Goal: Find specific fact: Find contact information

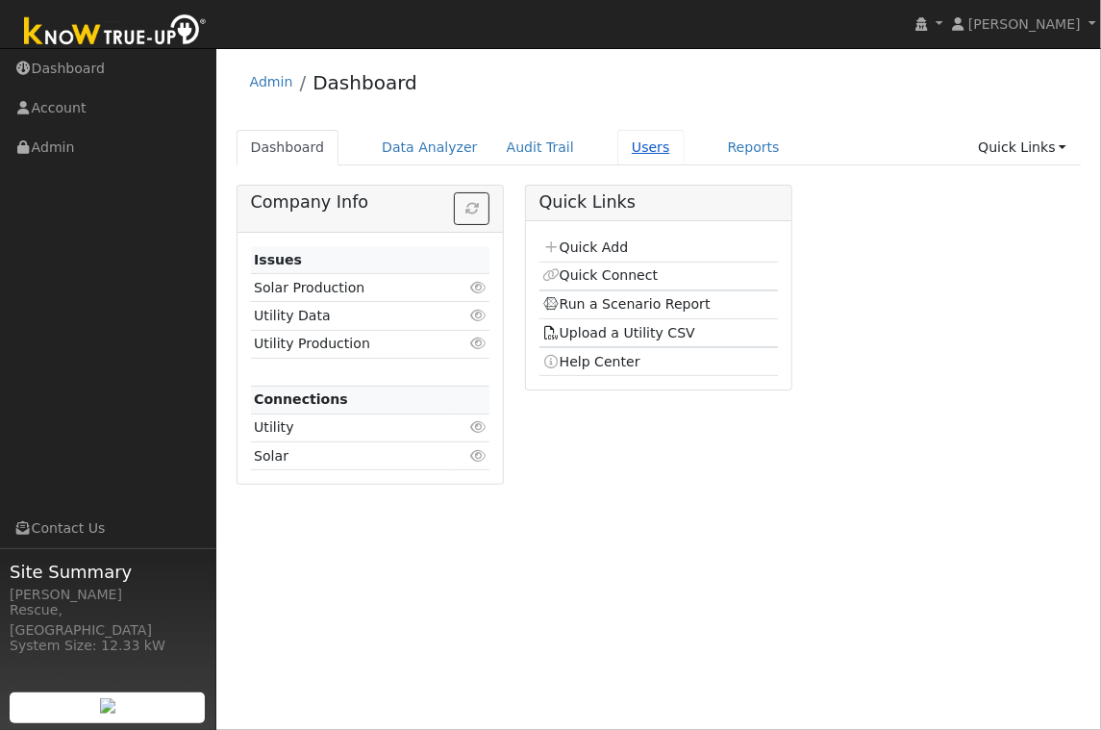
click at [617, 149] on link "Users" at bounding box center [650, 148] width 67 height 36
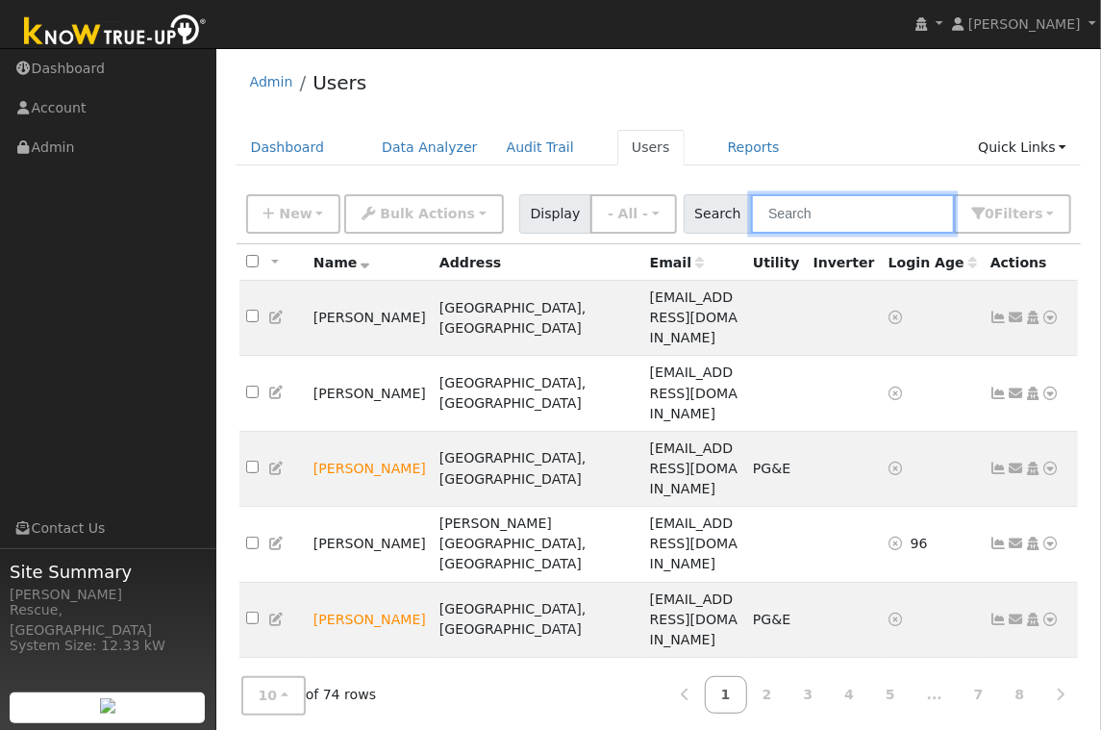
click at [917, 213] on input "text" at bounding box center [853, 213] width 204 height 39
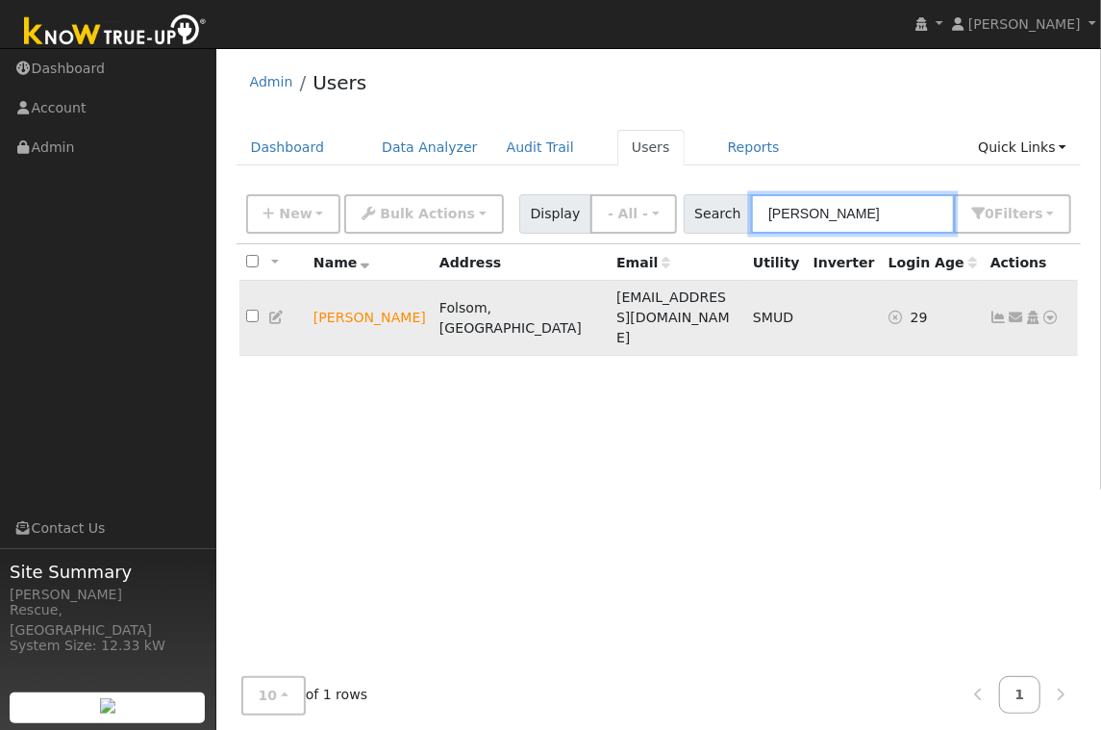
type input "[PERSON_NAME]"
click at [1054, 311] on icon at bounding box center [1050, 317] width 17 height 13
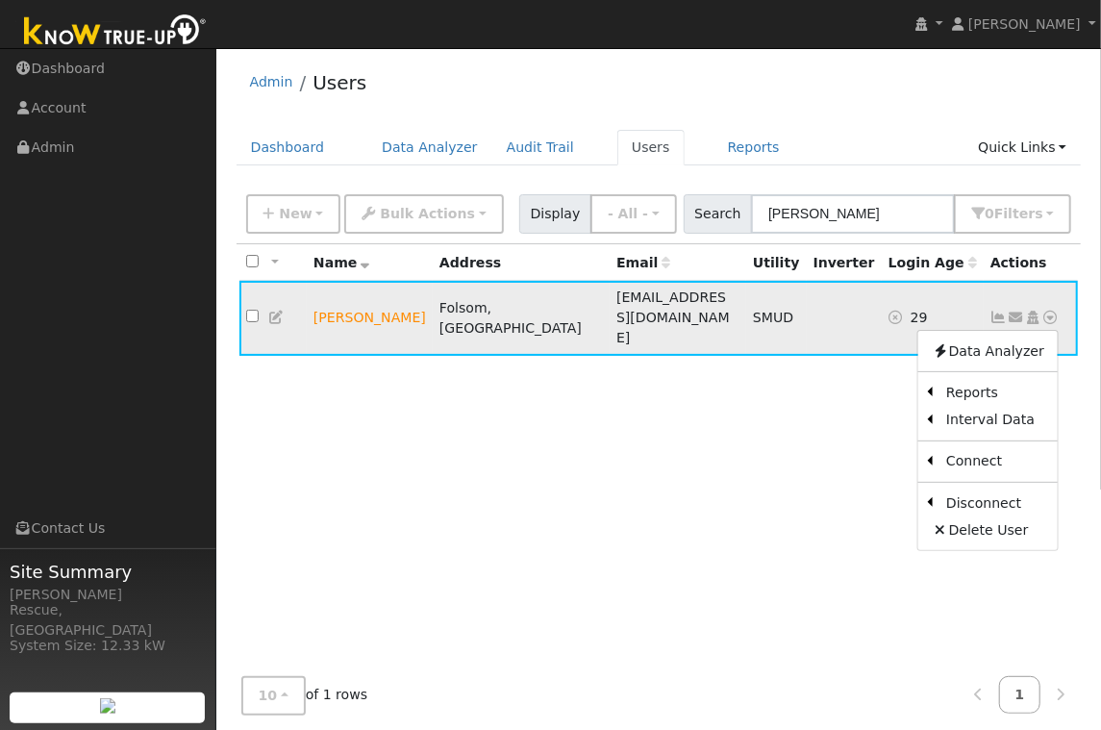
click at [680, 308] on td "[EMAIL_ADDRESS][DOMAIN_NAME]" at bounding box center [677, 318] width 137 height 75
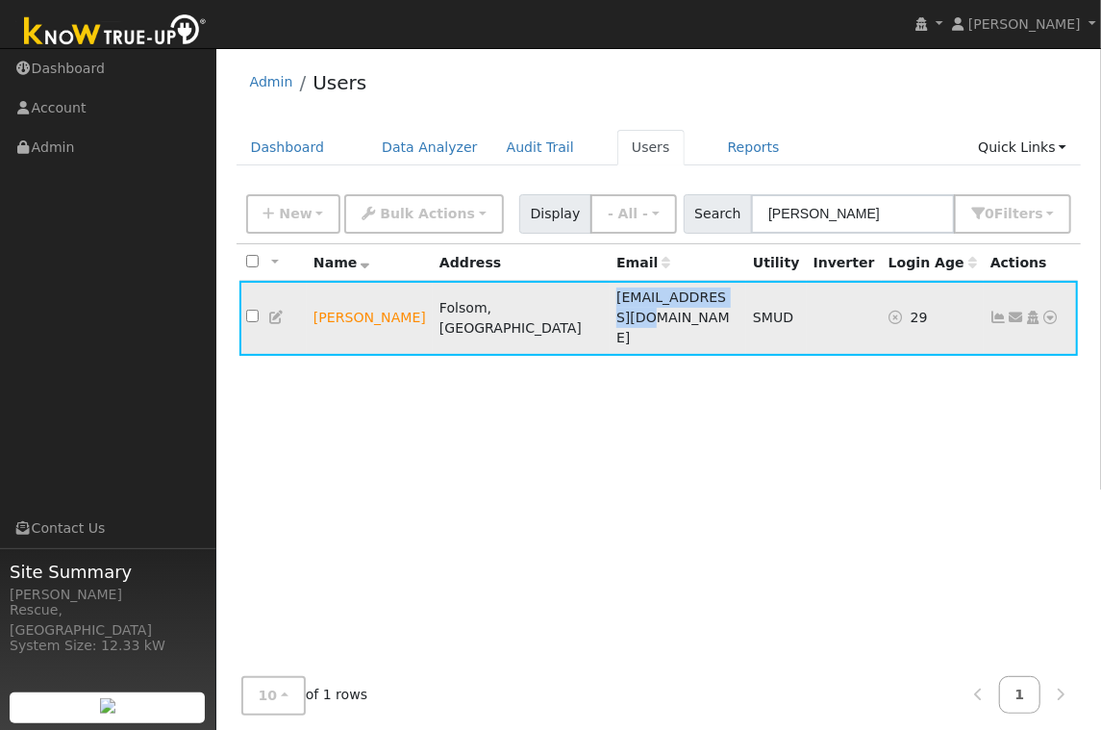
drag, startPoint x: 679, startPoint y: 302, endPoint x: 539, endPoint y: 302, distance: 139.4
click at [609, 302] on td "[EMAIL_ADDRESS][DOMAIN_NAME]" at bounding box center [677, 318] width 137 height 75
copy span "[EMAIL_ADDRESS][DOMAIN_NAME]"
